Goal: Task Accomplishment & Management: Manage account settings

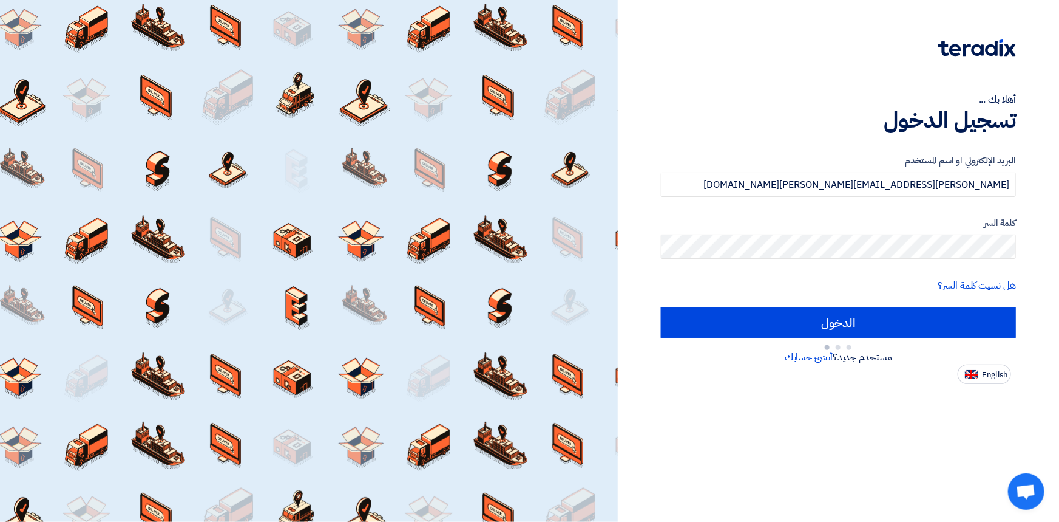
type input "Sign in"
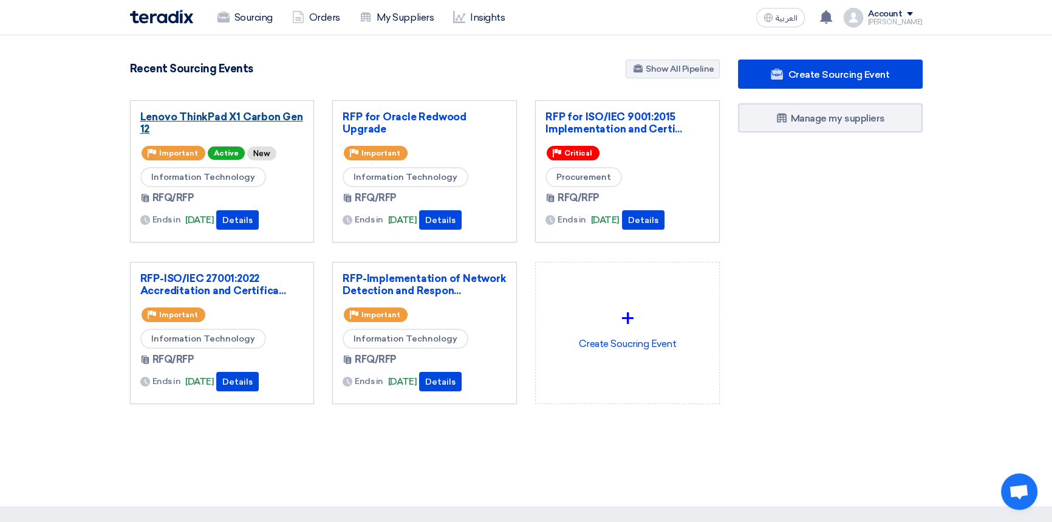
click at [206, 118] on link "Lenovo ThinkPad X1 Carbon Gen 12" at bounding box center [222, 122] width 164 height 24
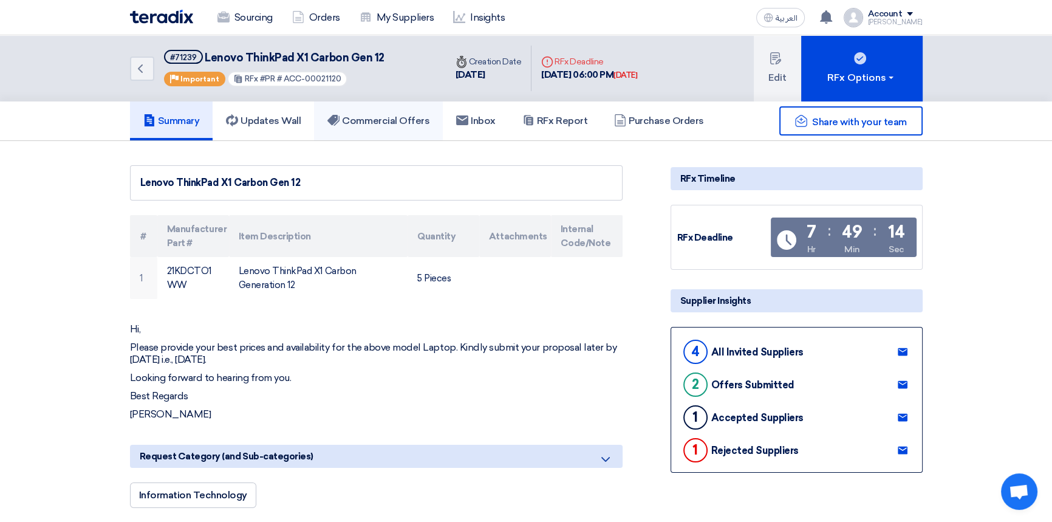
click at [387, 127] on link "Commercial Offers" at bounding box center [378, 120] width 129 height 39
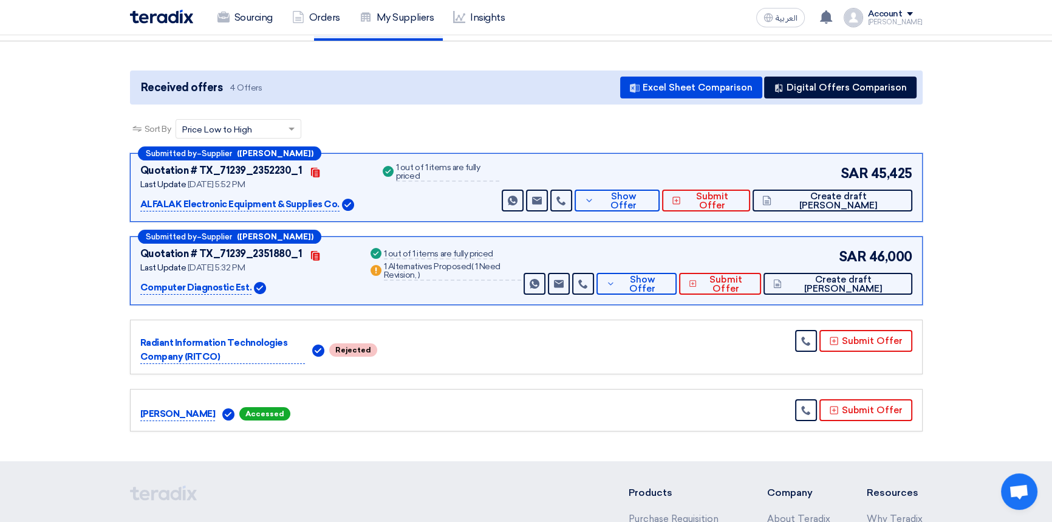
scroll to position [110, 0]
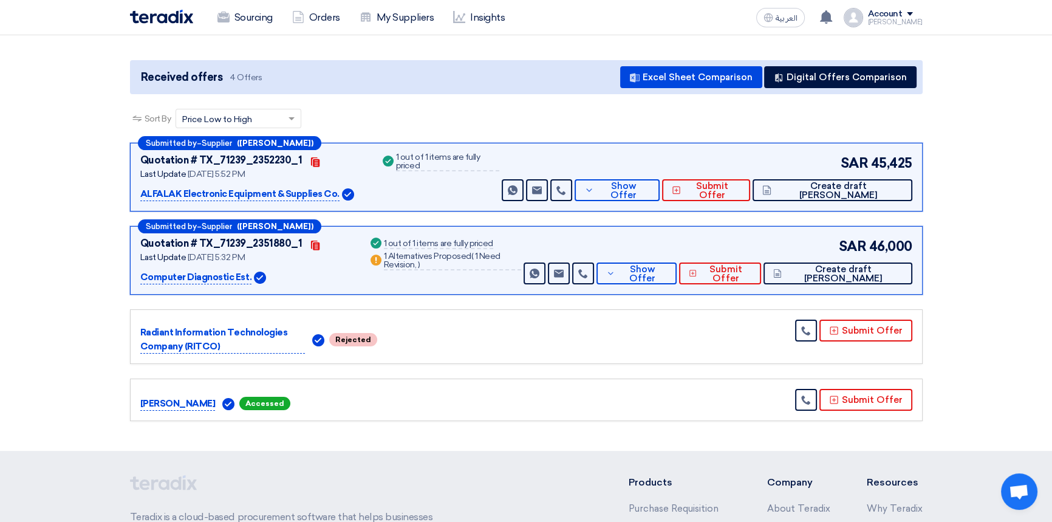
drag, startPoint x: 355, startPoint y: 341, endPoint x: 376, endPoint y: 339, distance: 21.9
click at [376, 339] on div "Radiant Information Technologies Company (RITCO) Rejected" at bounding box center [265, 336] width 251 height 34
click at [437, 335] on div "Radiant Information Technologies Company (RITCO) Rejected" at bounding box center [526, 336] width 772 height 34
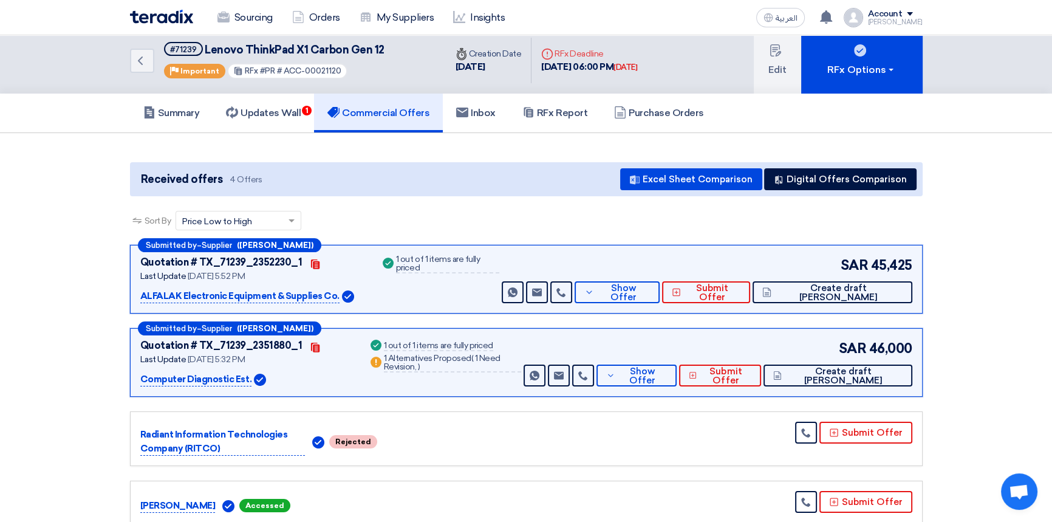
scroll to position [0, 0]
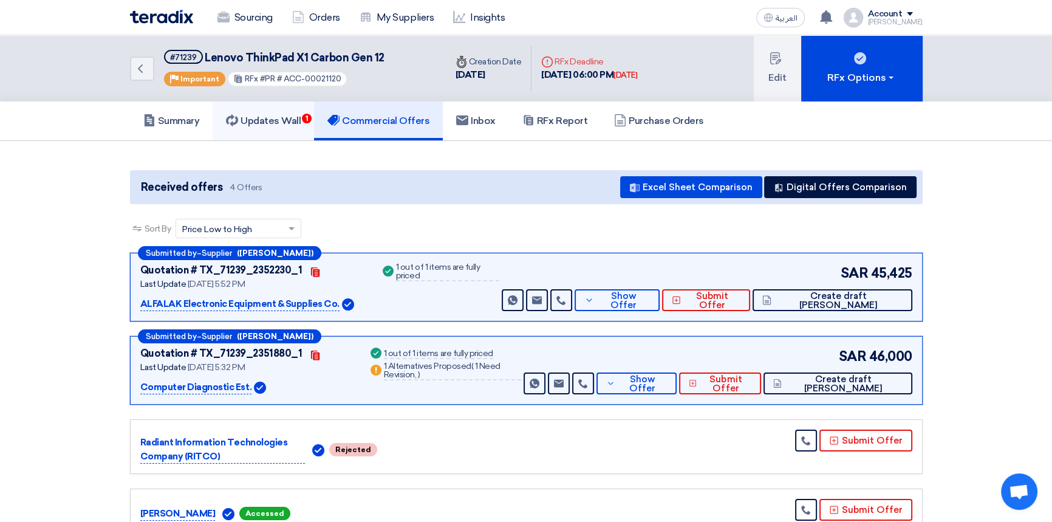
click at [279, 118] on h5 "Updates Wall 1" at bounding box center [263, 121] width 75 height 12
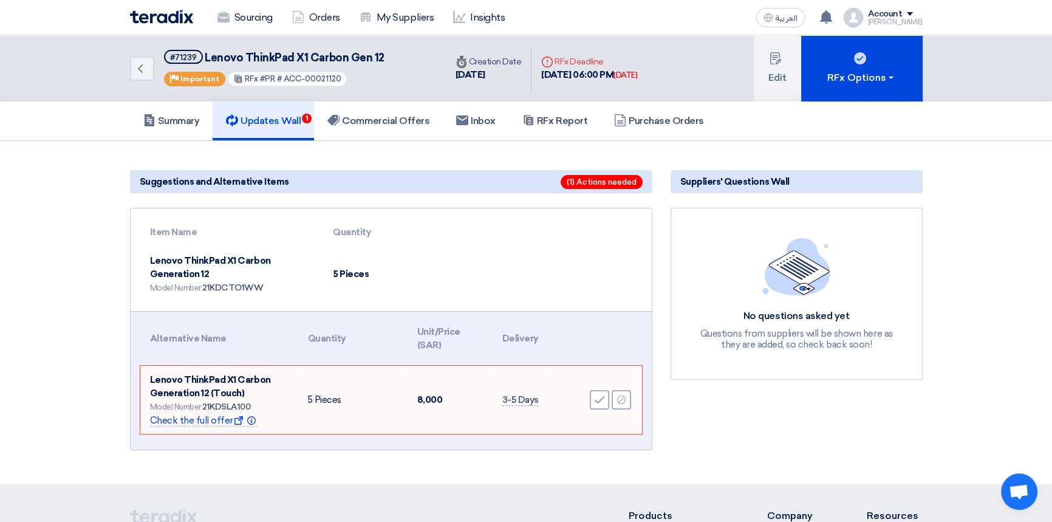
click at [503, 478] on section "Suggestions and Alternative Items (1) Actions needed Item Name Quantity Lenovo …" at bounding box center [526, 312] width 1052 height 343
click at [175, 121] on h5 "Summary" at bounding box center [171, 121] width 56 height 12
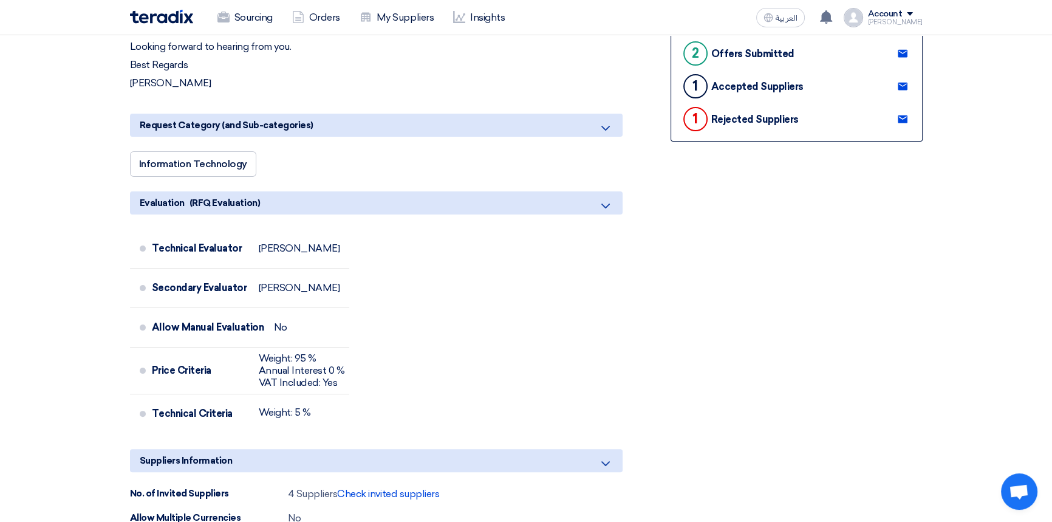
scroll to position [662, 0]
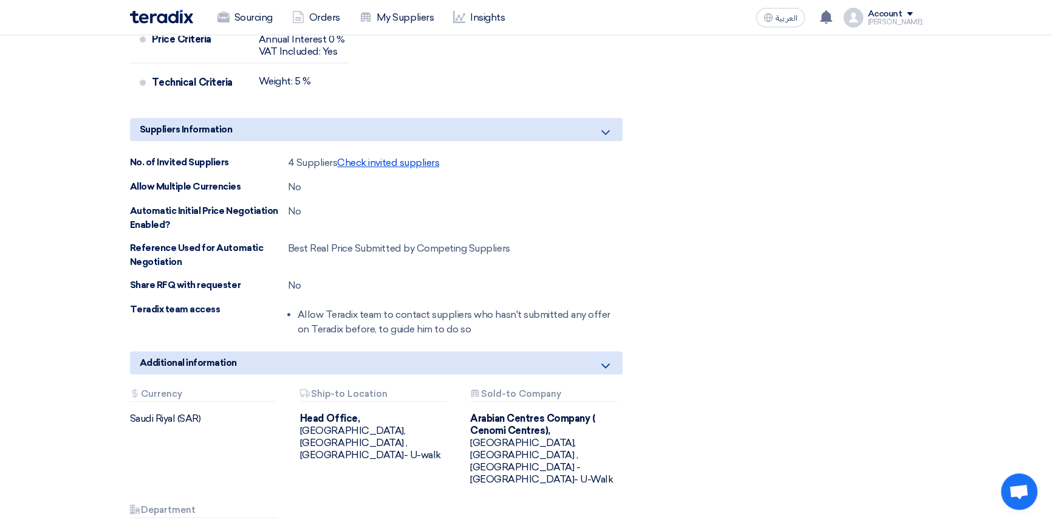
click at [414, 158] on span "Check invited suppliers" at bounding box center [388, 163] width 102 height 12
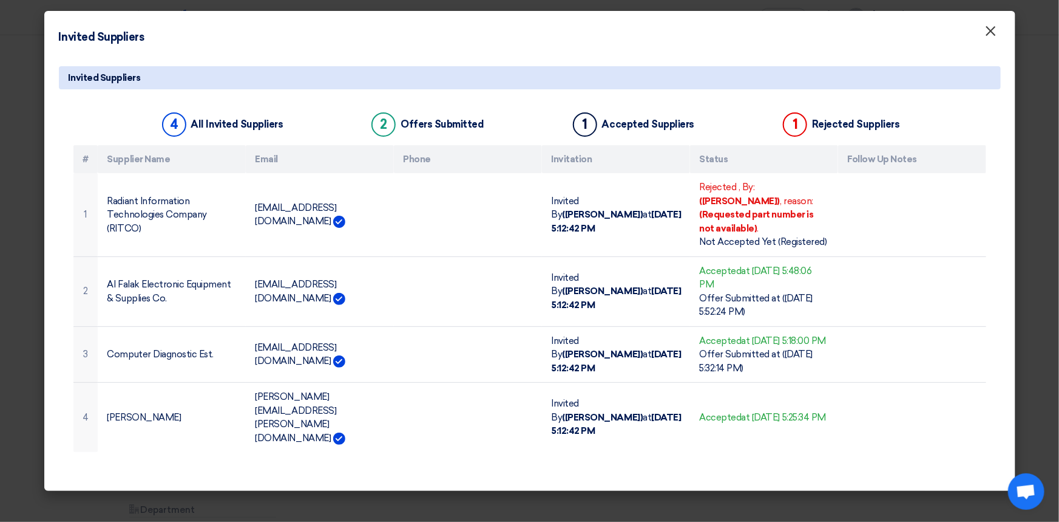
click at [992, 36] on span "×" at bounding box center [991, 34] width 12 height 24
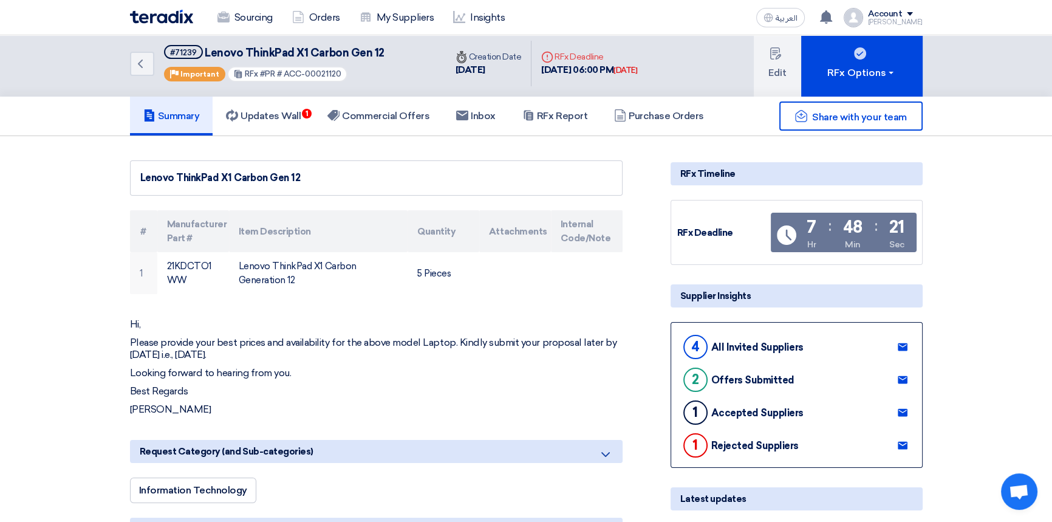
scroll to position [0, 0]
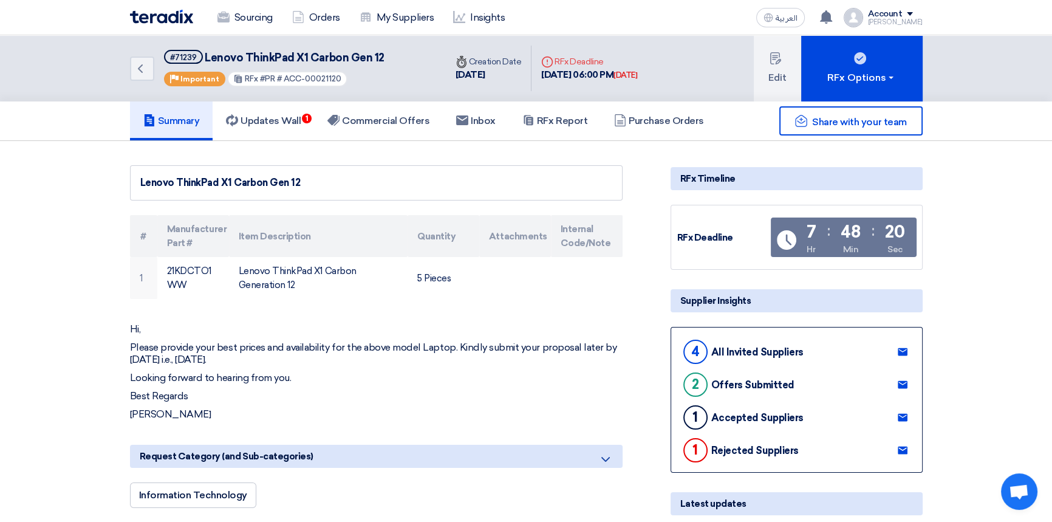
click at [161, 16] on img at bounding box center [161, 17] width 63 height 14
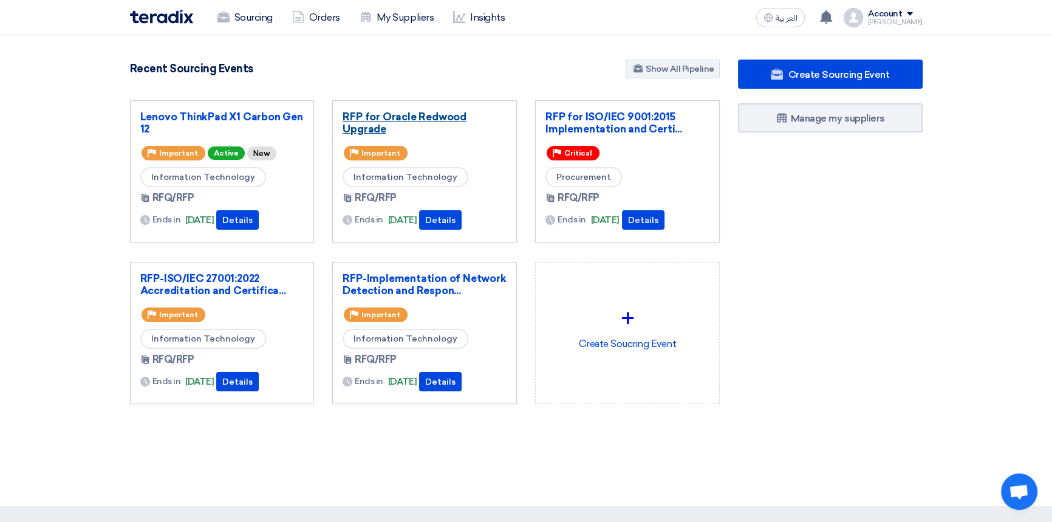
click at [376, 118] on link "RFP for Oracle Redwood Upgrade" at bounding box center [424, 122] width 164 height 24
